Goal: Complete application form

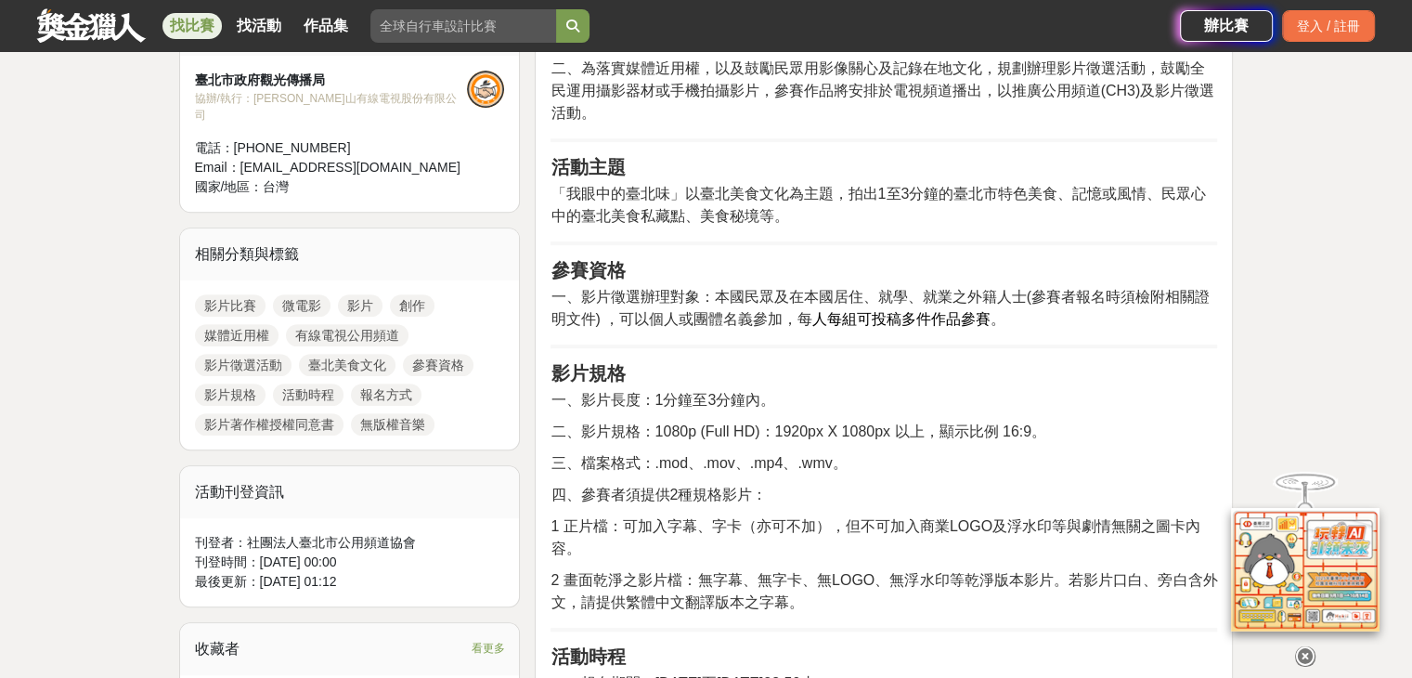
scroll to position [1114, 0]
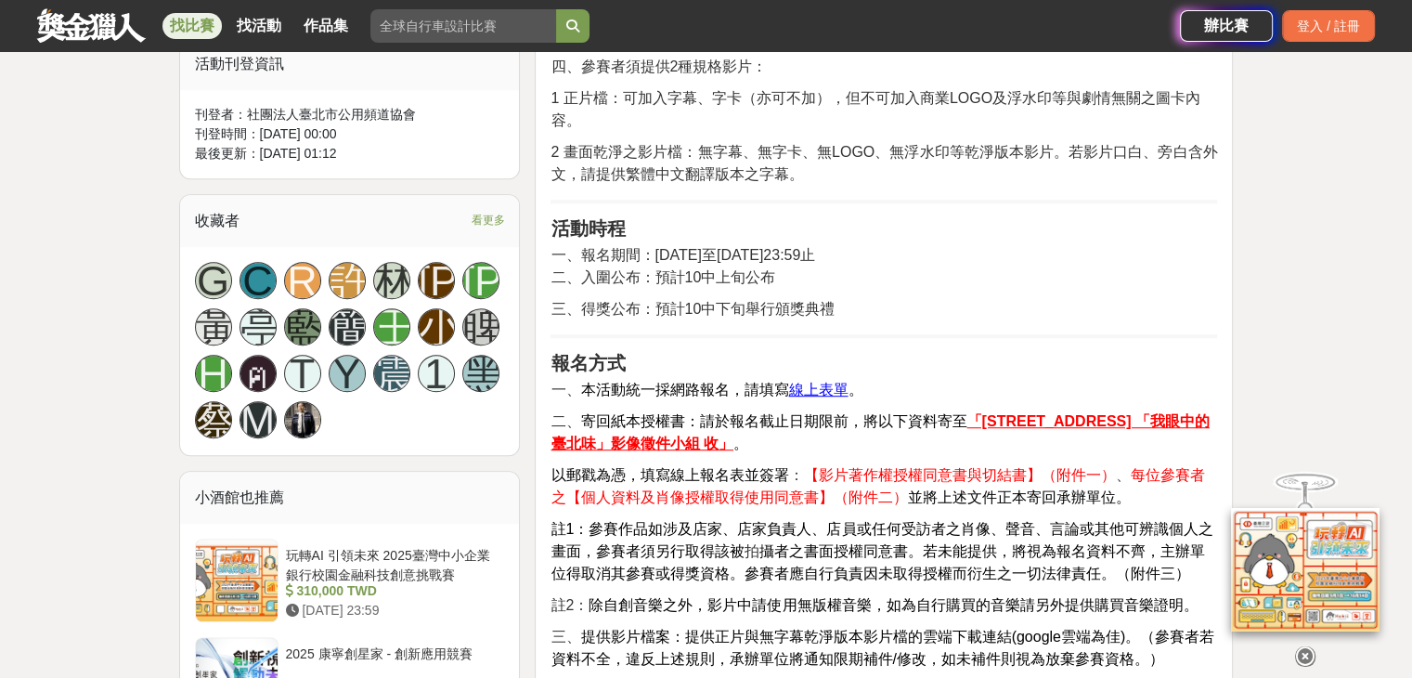
click at [826, 382] on u "線上表單" at bounding box center [817, 390] width 59 height 16
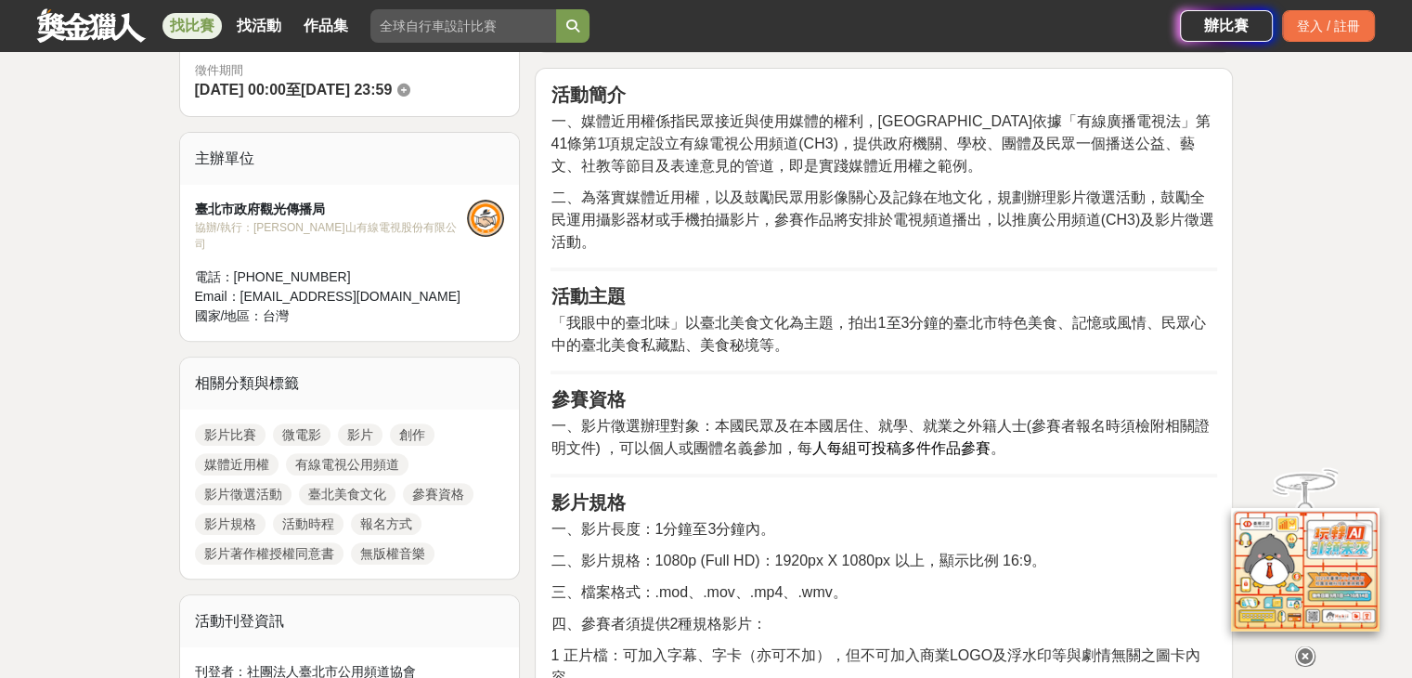
scroll to position [371, 0]
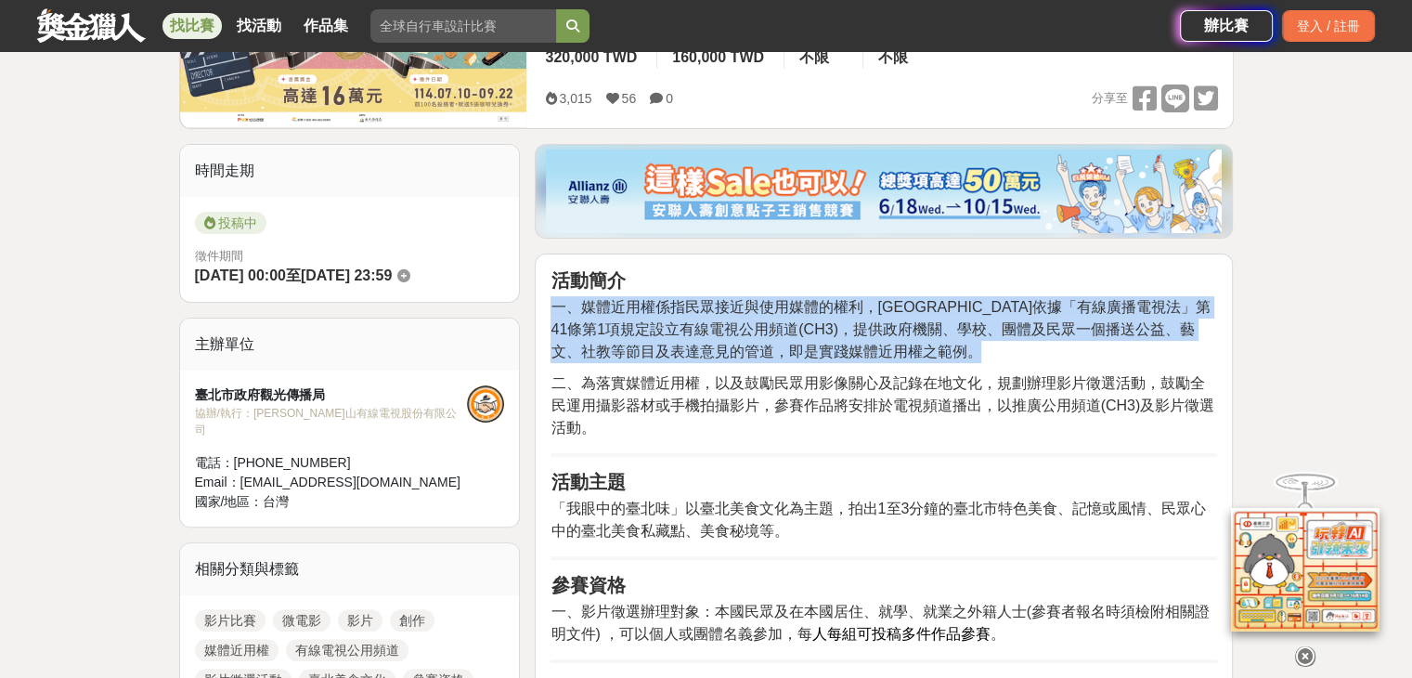
drag, startPoint x: 548, startPoint y: 298, endPoint x: 662, endPoint y: 445, distance: 185.9
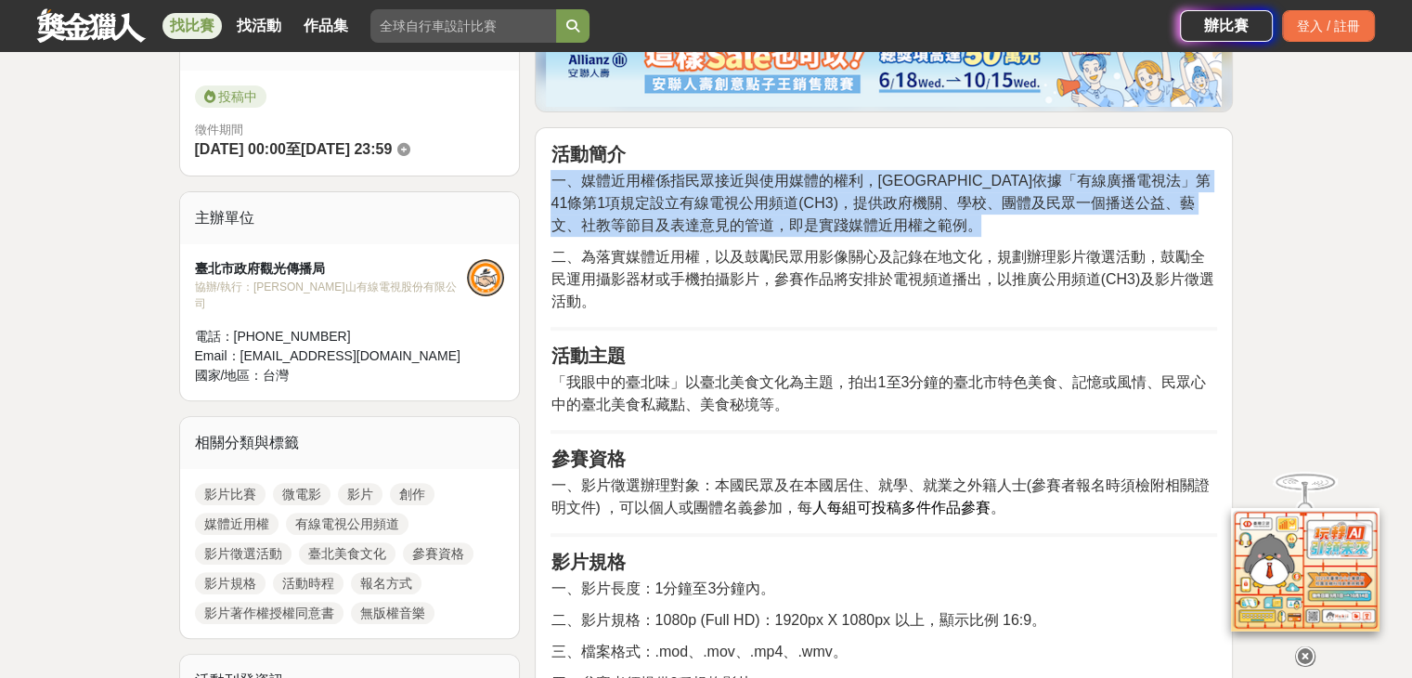
scroll to position [650, 0]
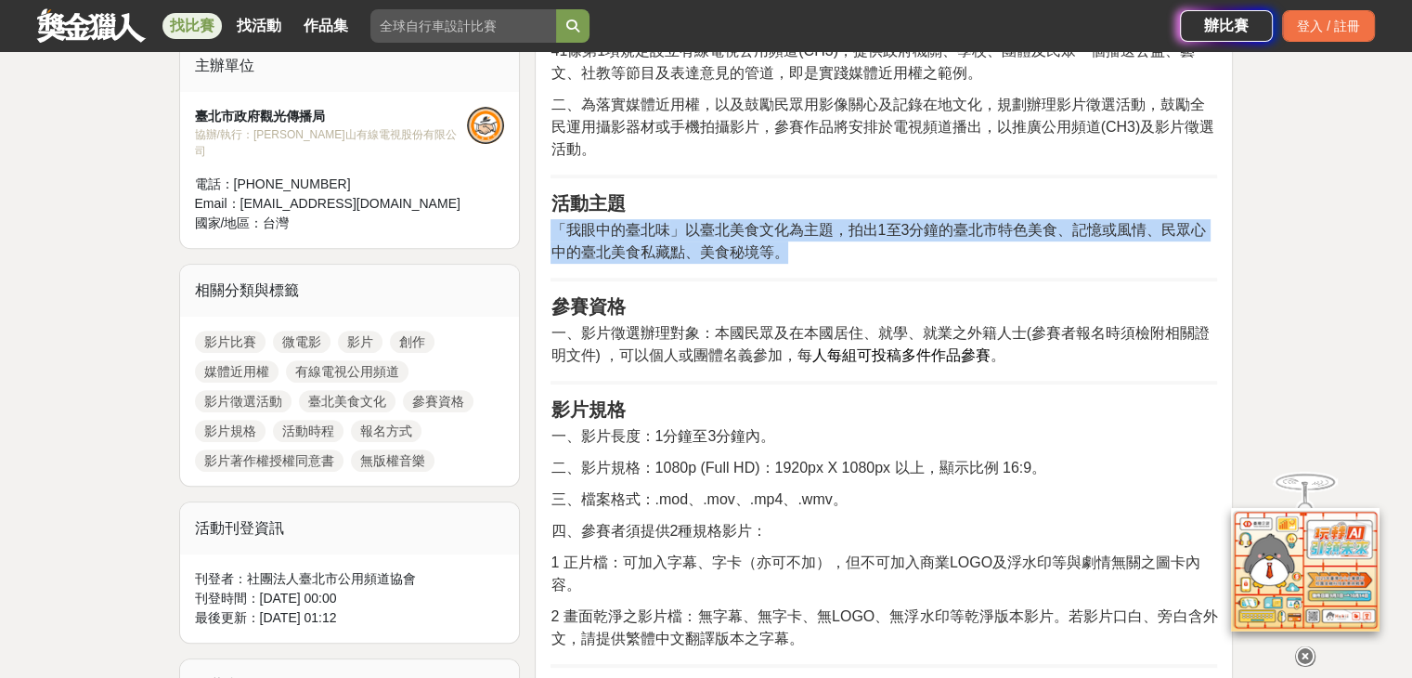
drag, startPoint x: 559, startPoint y: 225, endPoint x: 789, endPoint y: 259, distance: 232.8
click at [789, 259] on p "「 我眼中的臺北味 」以臺北美食文化為主題，拍出1至3分鐘的[GEOGRAPHIC_DATA]特色美食、記憶或風情、民眾心中的臺北美食私藏點、美食秘境等。" at bounding box center [883, 241] width 666 height 45
copy p "「 我眼中的臺北味 」以臺北美食文化為主題，拍出1至3分鐘的[GEOGRAPHIC_DATA]特色美食、記憶或風情、民眾心中的臺北美食私藏點、美食秘境等。"
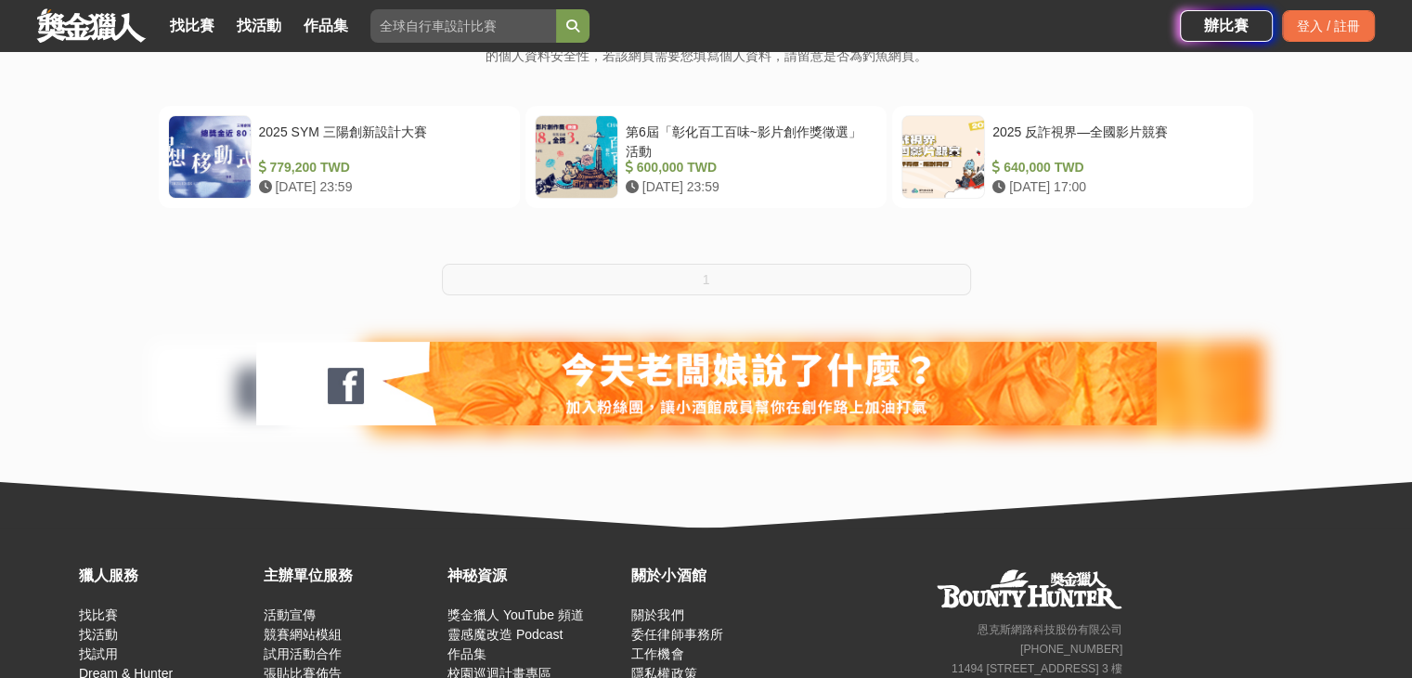
scroll to position [371, 0]
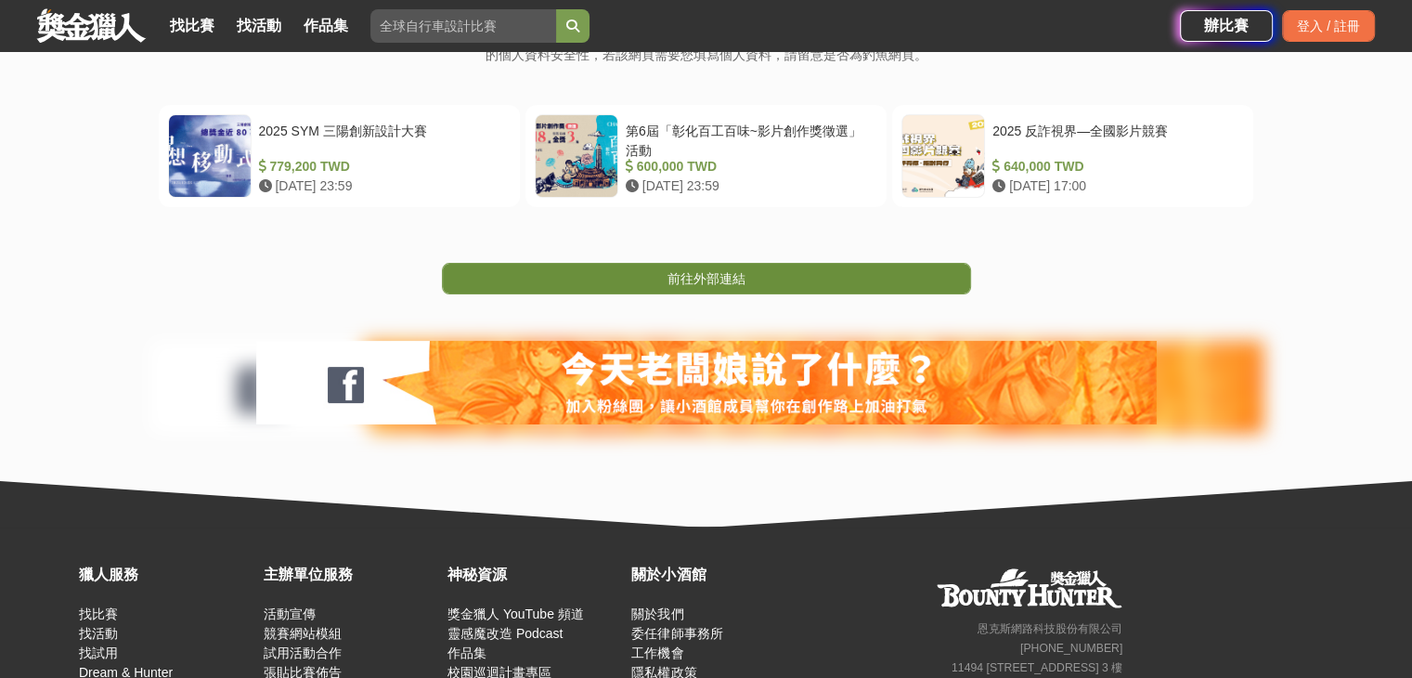
click at [742, 276] on span "前往外部連結" at bounding box center [706, 278] width 78 height 15
